Goal: Task Accomplishment & Management: Manage account settings

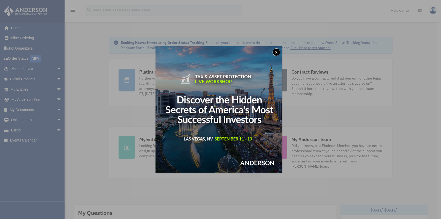
click at [275, 53] on button "x" at bounding box center [277, 52] width 8 height 8
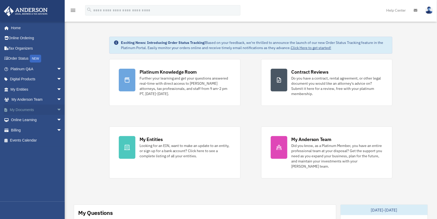
click at [29, 109] on link "My Documents arrow_drop_down" at bounding box center [37, 110] width 66 height 10
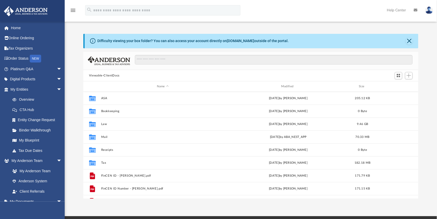
scroll to position [113, 330]
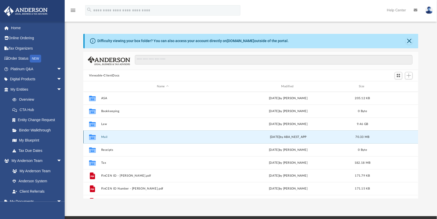
click at [104, 137] on button "Mail" at bounding box center [162, 137] width 123 height 3
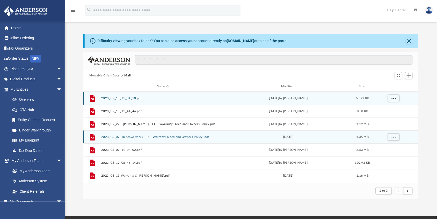
scroll to position [96, 330]
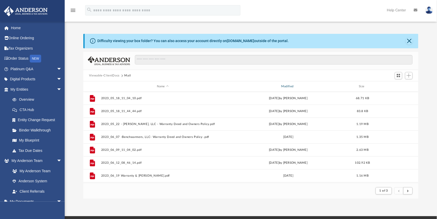
click at [288, 86] on div "Modified" at bounding box center [287, 86] width 123 height 5
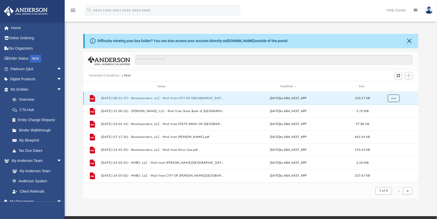
click at [391, 100] on button "More options" at bounding box center [393, 99] width 12 height 8
click at [388, 110] on li "Preview" at bounding box center [388, 109] width 15 height 5
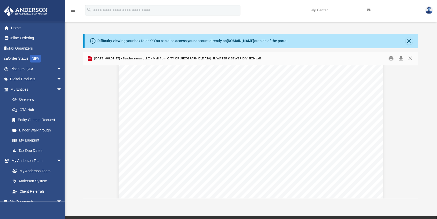
scroll to position [144, 0]
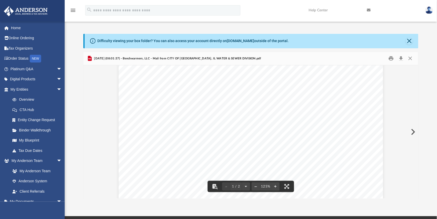
click at [413, 134] on button "Preview" at bounding box center [412, 132] width 11 height 14
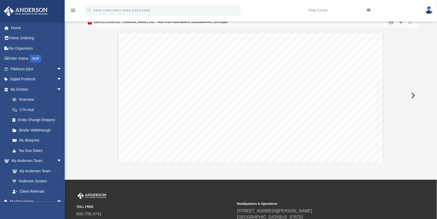
scroll to position [37, 0]
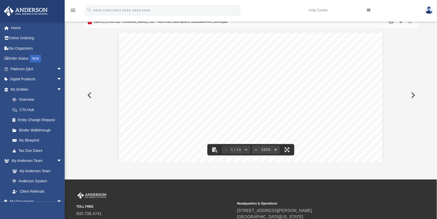
click at [413, 97] on button "Preview" at bounding box center [412, 95] width 11 height 14
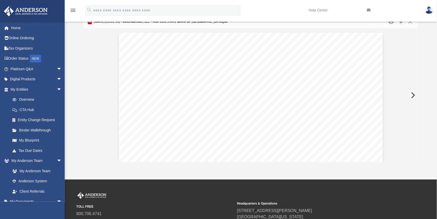
click at [413, 97] on button "Preview" at bounding box center [412, 95] width 11 height 14
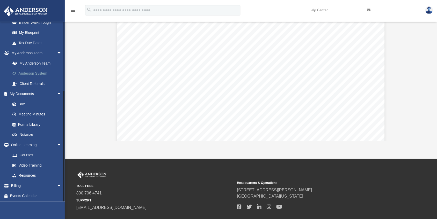
scroll to position [59, 0]
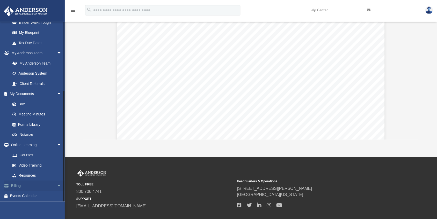
click at [28, 185] on link "Billing arrow_drop_down" at bounding box center [37, 186] width 66 height 10
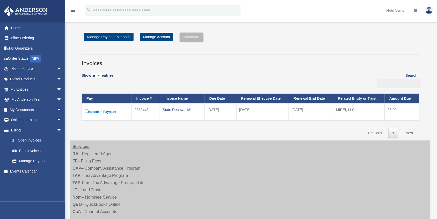
click at [101, 75] on select "** ** ** ***" at bounding box center [96, 76] width 11 height 6
select select "***"
click at [92, 73] on select "** ** ** ***" at bounding box center [96, 76] width 11 height 6
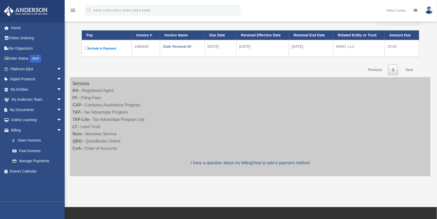
scroll to position [64, 0]
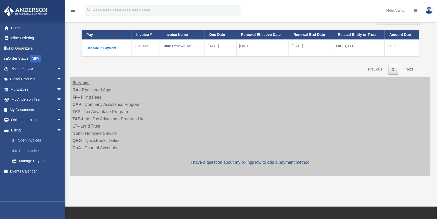
click at [34, 153] on link "Past Invoices" at bounding box center [38, 151] width 62 height 10
click at [36, 151] on link "Past Invoices" at bounding box center [38, 151] width 62 height 10
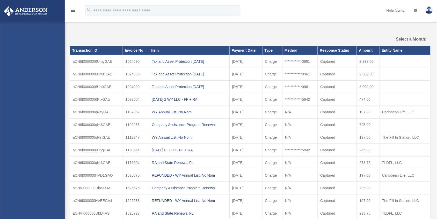
select select
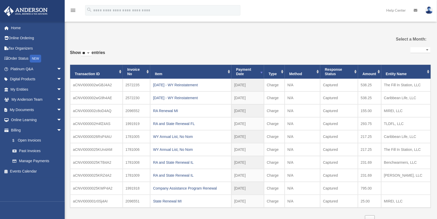
click at [243, 72] on th "Payment Date" at bounding box center [247, 72] width 33 height 14
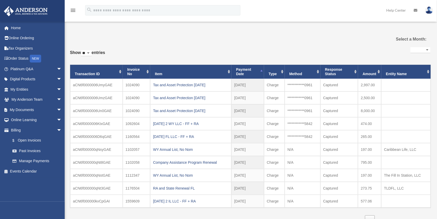
click at [243, 72] on th "Payment Date" at bounding box center [247, 72] width 33 height 14
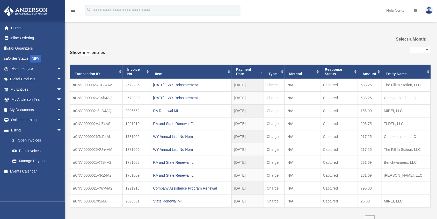
click at [229, 71] on th "Item" at bounding box center [190, 72] width 81 height 14
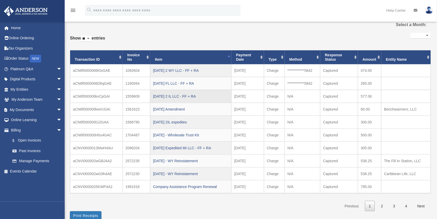
scroll to position [15, 0]
click at [406, 58] on th "Entity Name" at bounding box center [405, 57] width 49 height 14
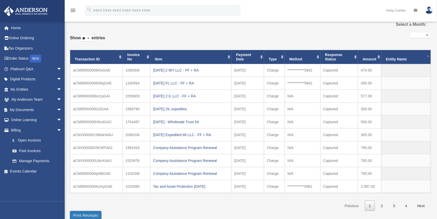
click at [240, 58] on th "Payment Date" at bounding box center [247, 57] width 33 height 14
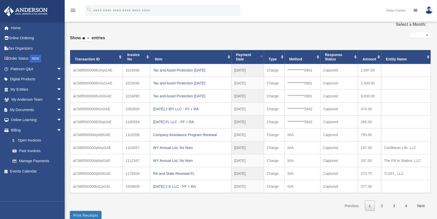
click at [240, 58] on th "Payment Date" at bounding box center [247, 57] width 33 height 14
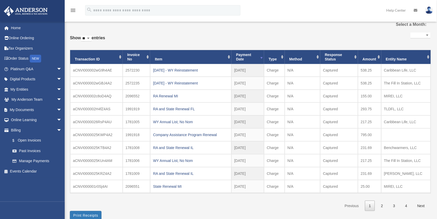
click at [240, 58] on th "Payment Date" at bounding box center [247, 57] width 33 height 14
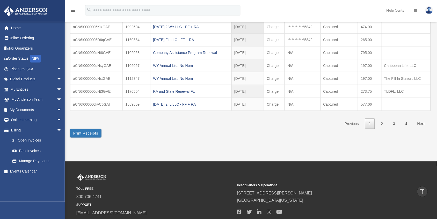
scroll to position [97, 0]
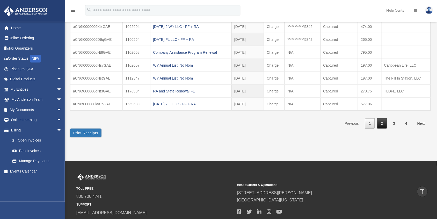
click at [380, 123] on link "2" at bounding box center [382, 123] width 10 height 11
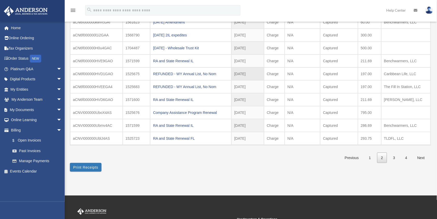
scroll to position [63, 0]
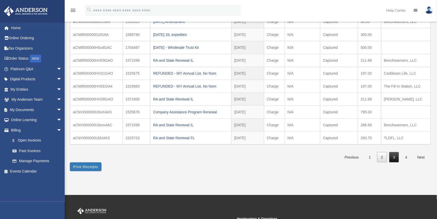
click at [394, 155] on link "3" at bounding box center [394, 157] width 10 height 11
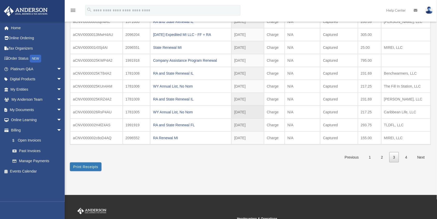
scroll to position [0, 0]
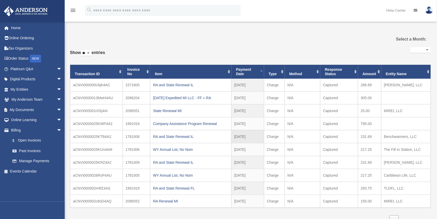
click at [257, 142] on td "2025-03-06" at bounding box center [247, 136] width 33 height 13
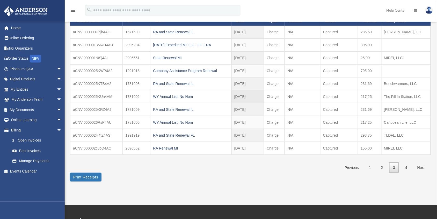
scroll to position [54, 0]
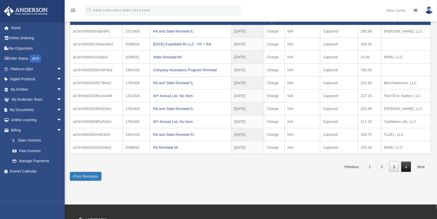
click at [406, 168] on link "4" at bounding box center [406, 167] width 10 height 11
